Goal: Find specific page/section

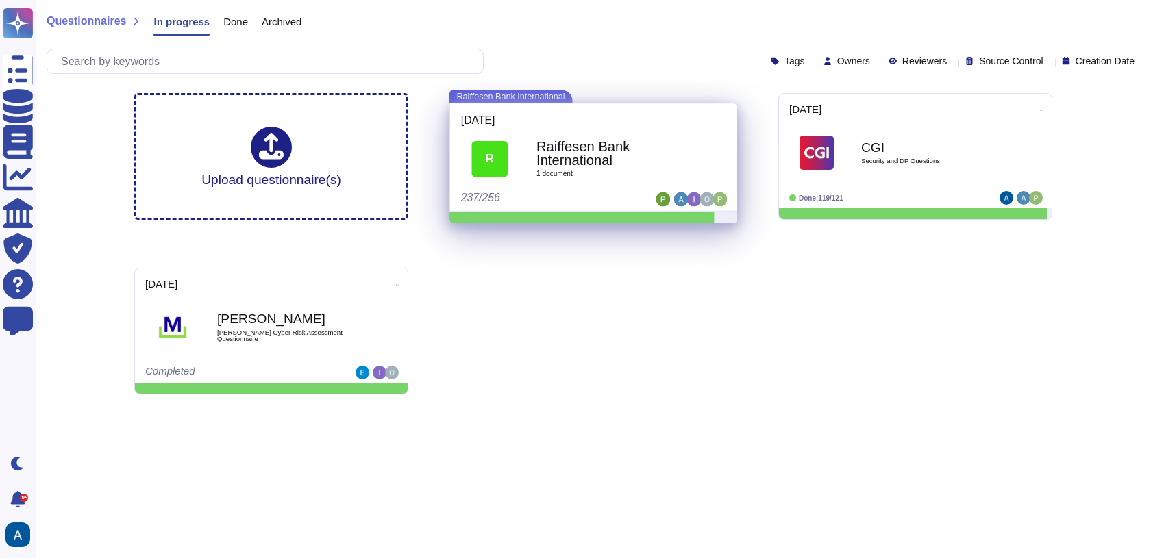
click at [711, 123] on div at bounding box center [718, 119] width 14 height 11
click at [617, 143] on b "Raiffesen Bank International" at bounding box center [608, 153] width 144 height 27
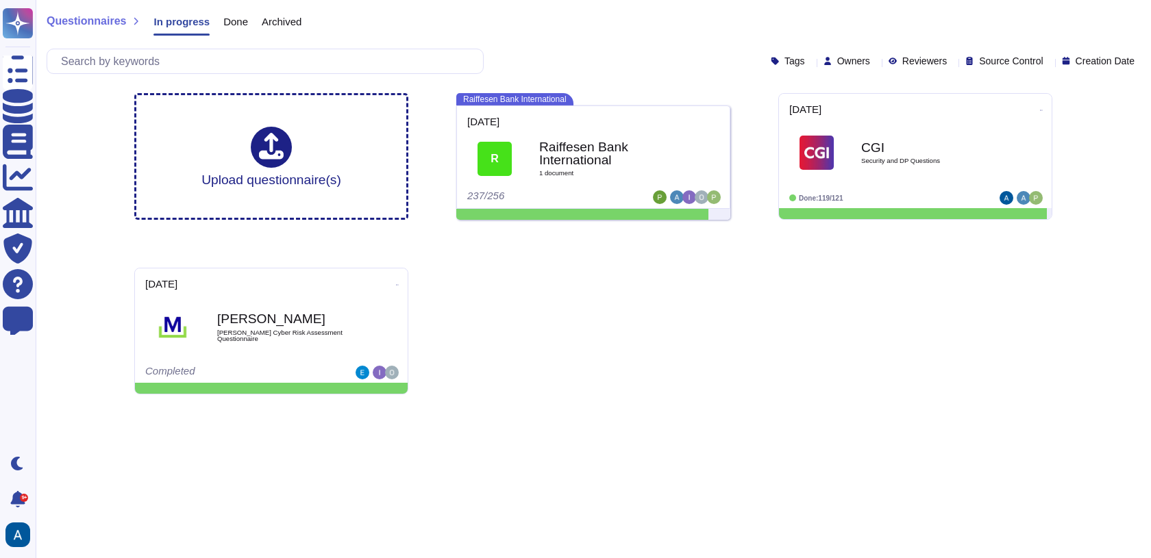
click at [551, 34] on div "Questionnaires In progress Done Archived" at bounding box center [593, 24] width 1093 height 27
